Goal: Navigation & Orientation: Find specific page/section

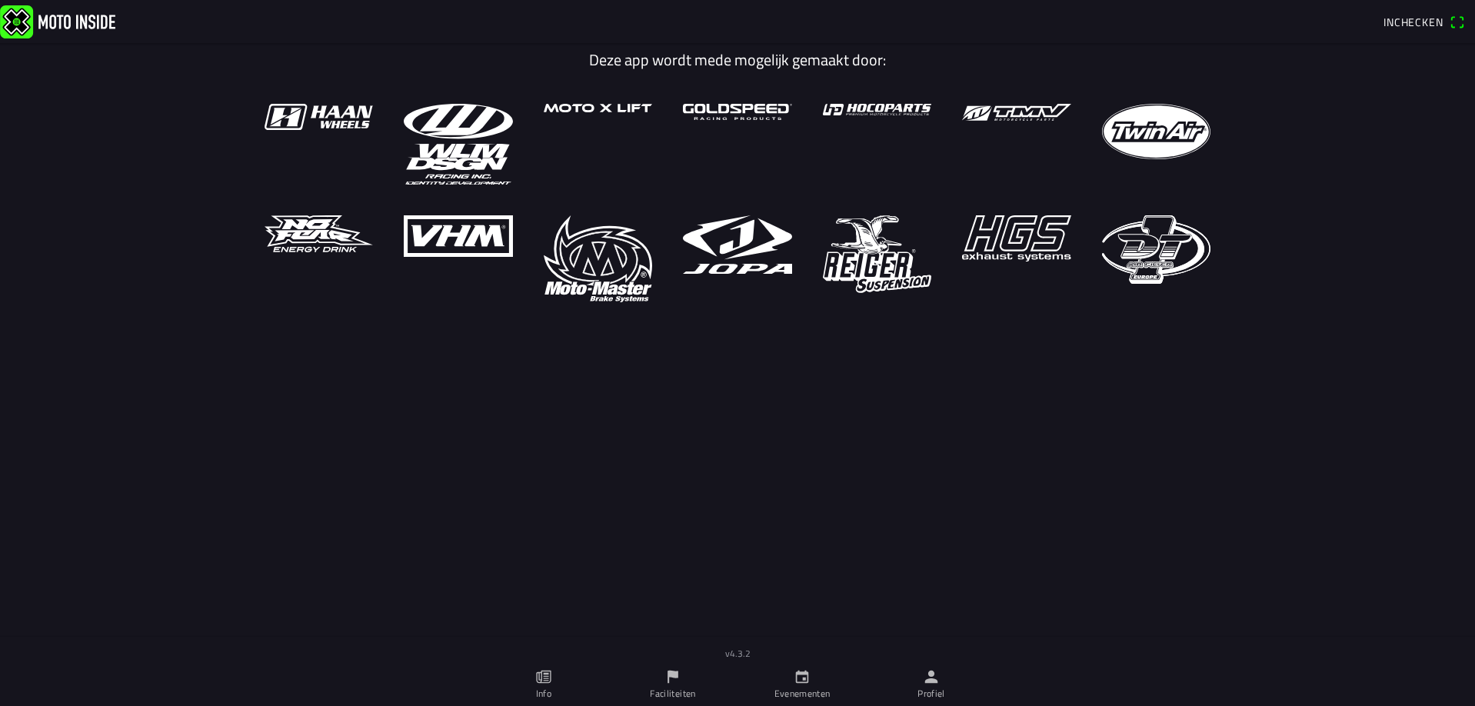
click at [822, 685] on link "Evenementen" at bounding box center [801, 684] width 129 height 43
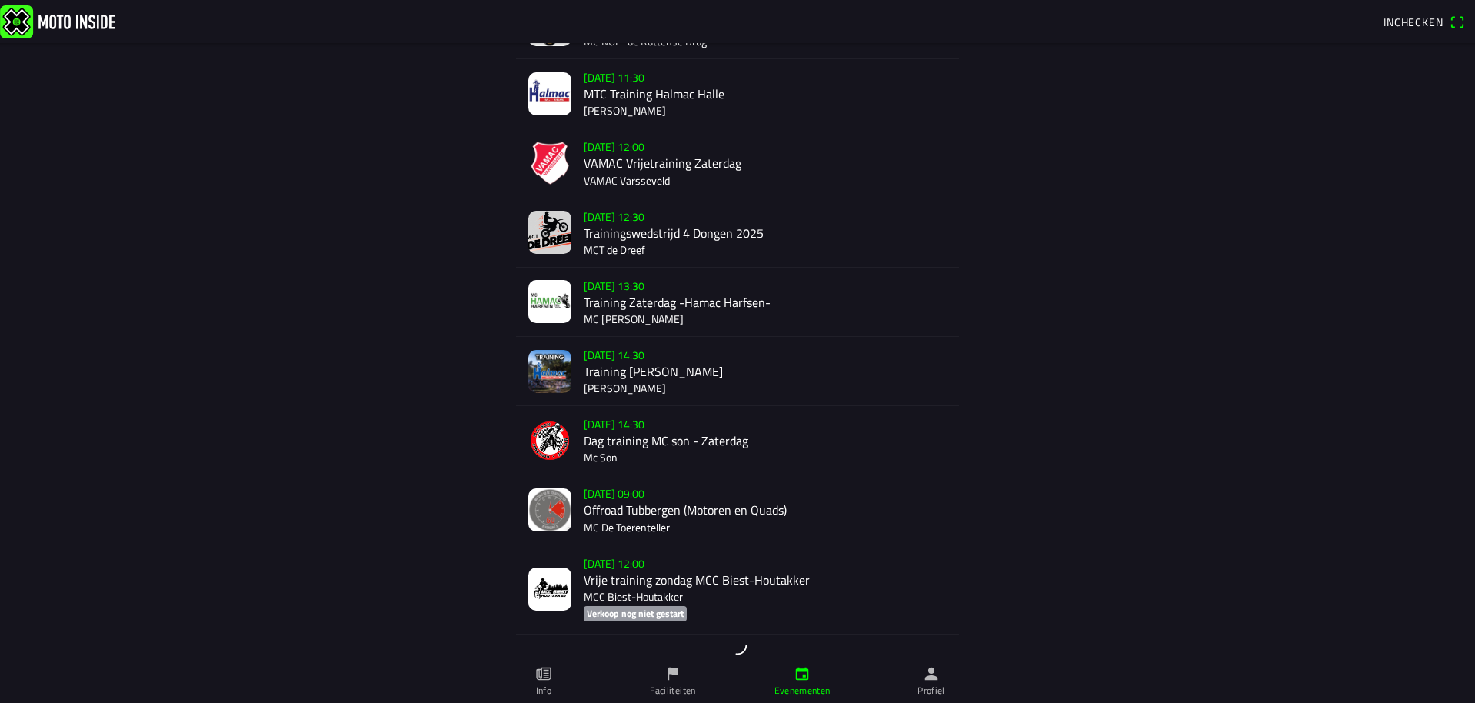
scroll to position [1021, 0]
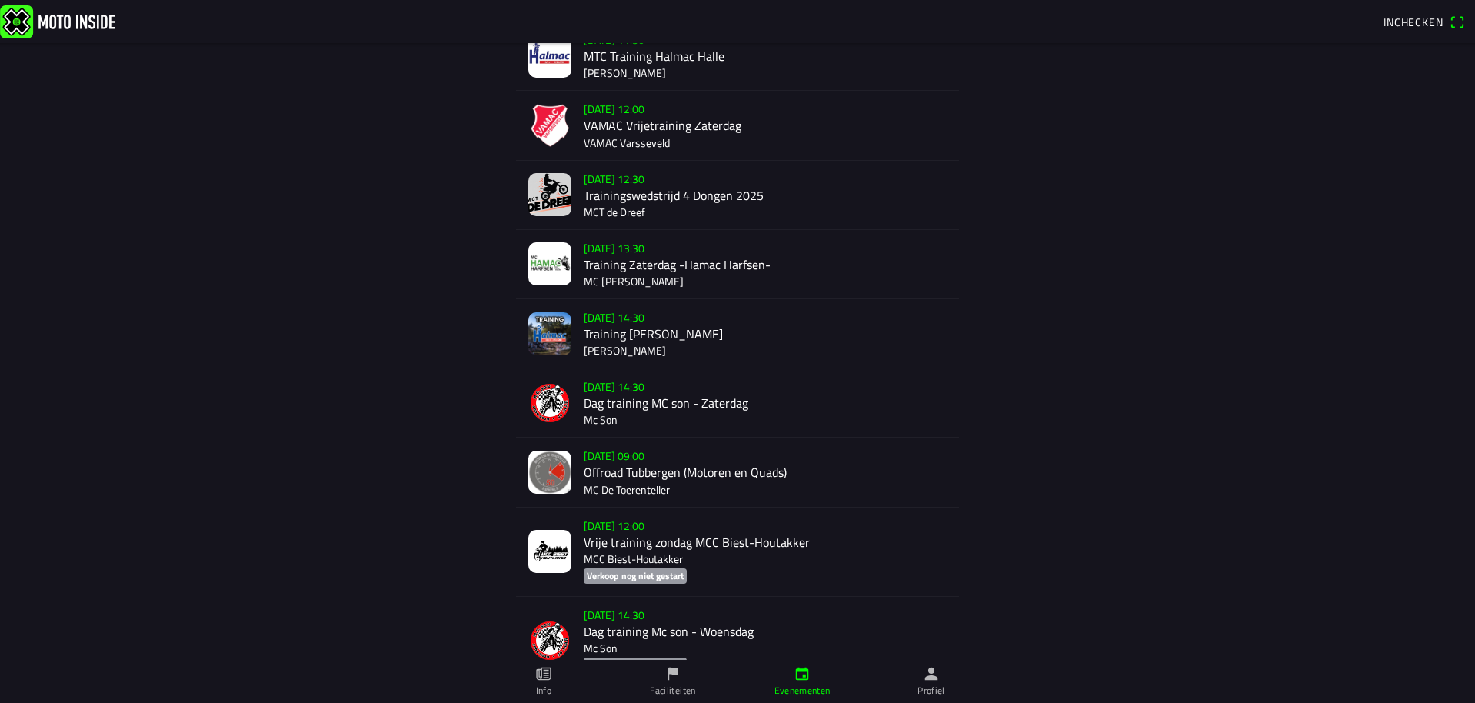
click at [611, 461] on div "[DATE] 09:00 Offroad Tubbergen (Motoren en Quads) MC De Toerenteller" at bounding box center [765, 472] width 363 height 68
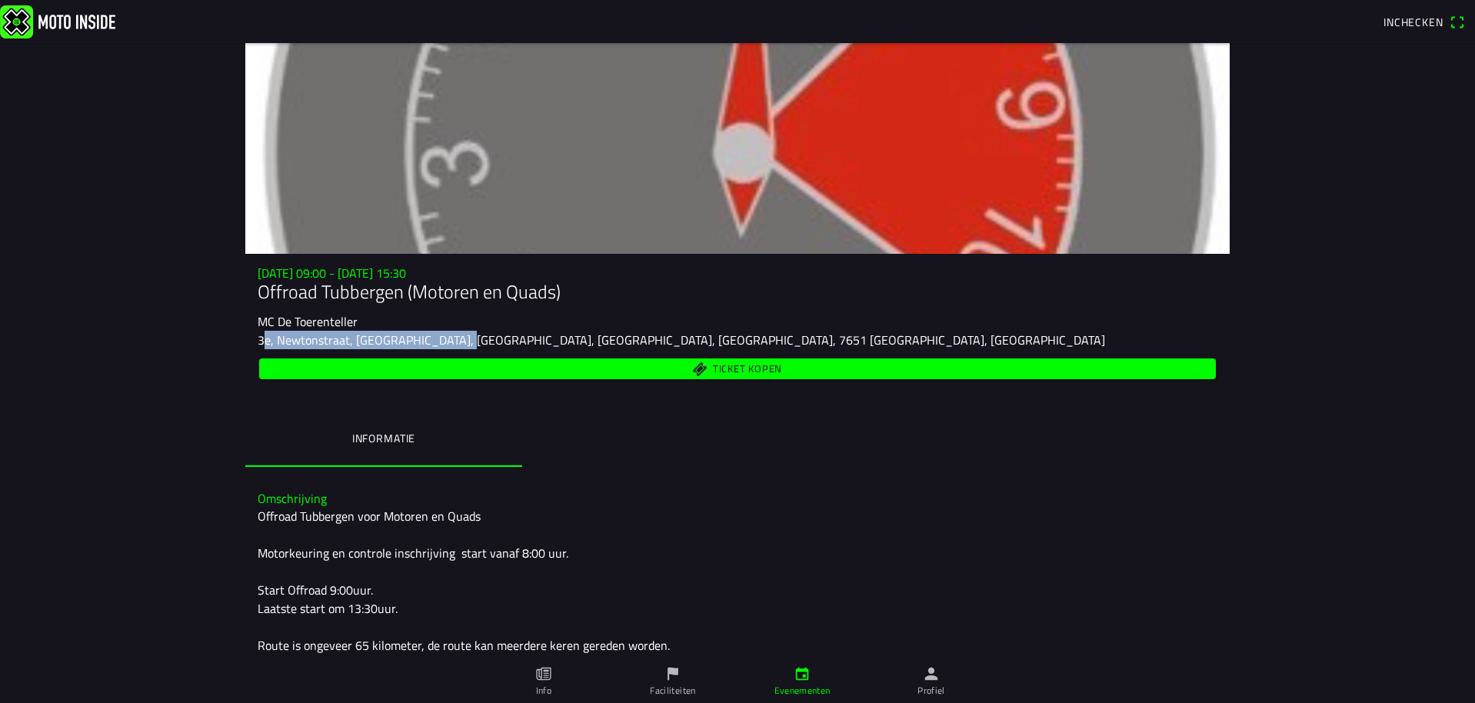
drag, startPoint x: 251, startPoint y: 340, endPoint x: 456, endPoint y: 343, distance: 204.6
click at [456, 343] on ion-text "3e, Newtonstraat, [GEOGRAPHIC_DATA], [GEOGRAPHIC_DATA], [GEOGRAPHIC_DATA], [GEO…" at bounding box center [681, 340] width 847 height 18
copy ion-text "3e, Newtonstraat, [GEOGRAPHIC_DATA], [GEOGRAPHIC_DATA]"
